Goal: Transaction & Acquisition: Purchase product/service

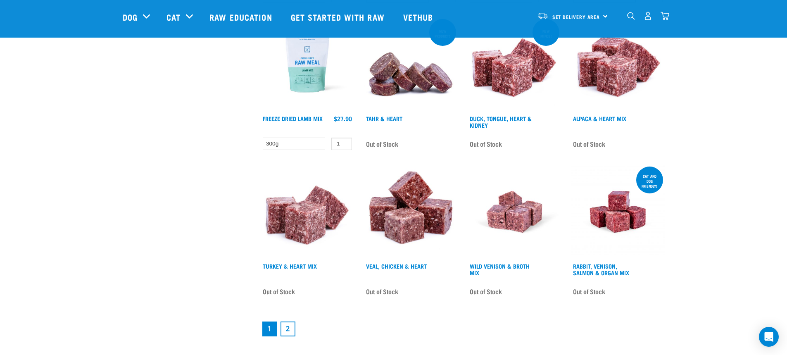
scroll to position [992, 0]
click at [289, 327] on link "2" at bounding box center [288, 328] width 15 height 15
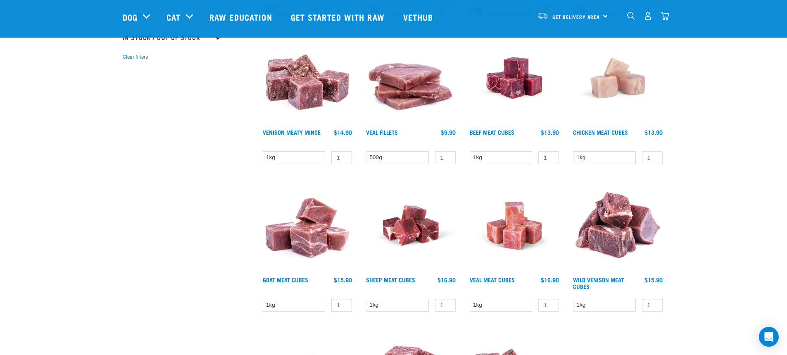
scroll to position [248, 0]
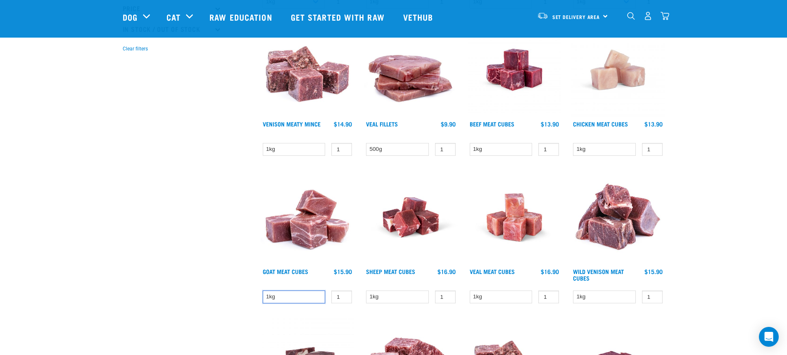
click at [312, 296] on select "1kg" at bounding box center [294, 296] width 63 height 13
click at [171, 299] on div "× Filter products Pet Type Dog Cat Experience New Raw Feeder Experienced Raw Fe…" at bounding box center [187, 212] width 138 height 863
